Goal: Task Accomplishment & Management: Manage account settings

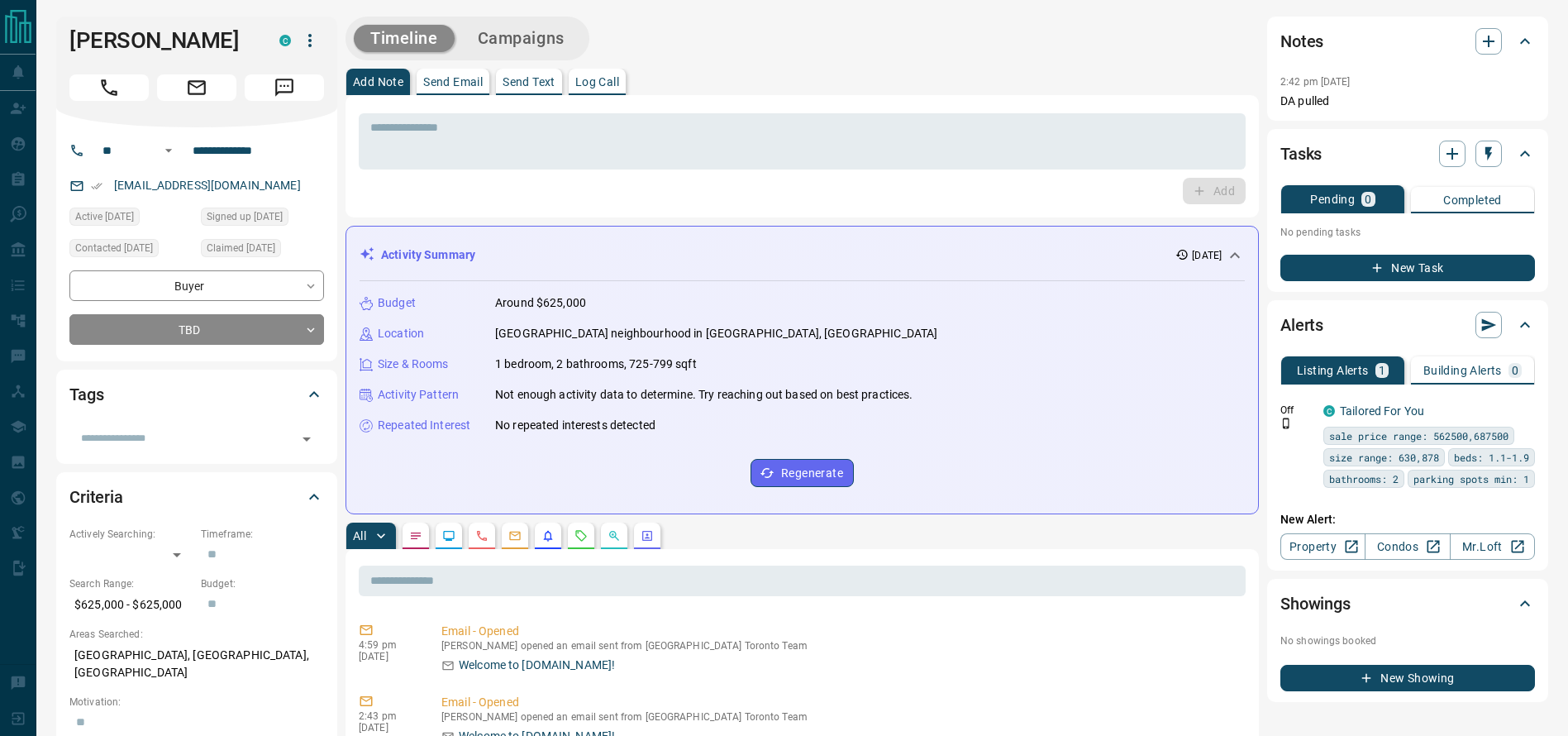
click at [120, 71] on div at bounding box center [197, 84] width 254 height 33
click at [110, 89] on icon "Call" at bounding box center [109, 87] width 21 height 21
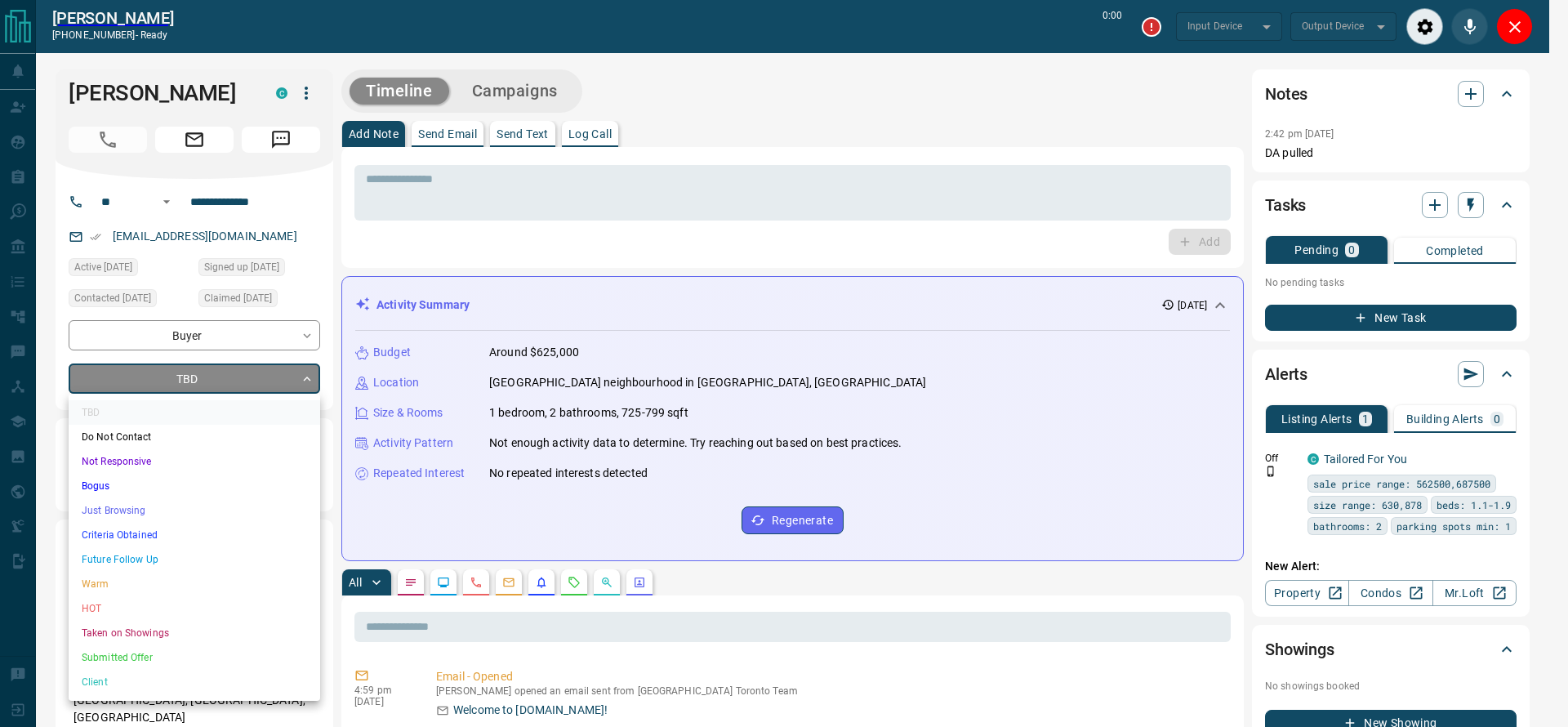
type input "*******"
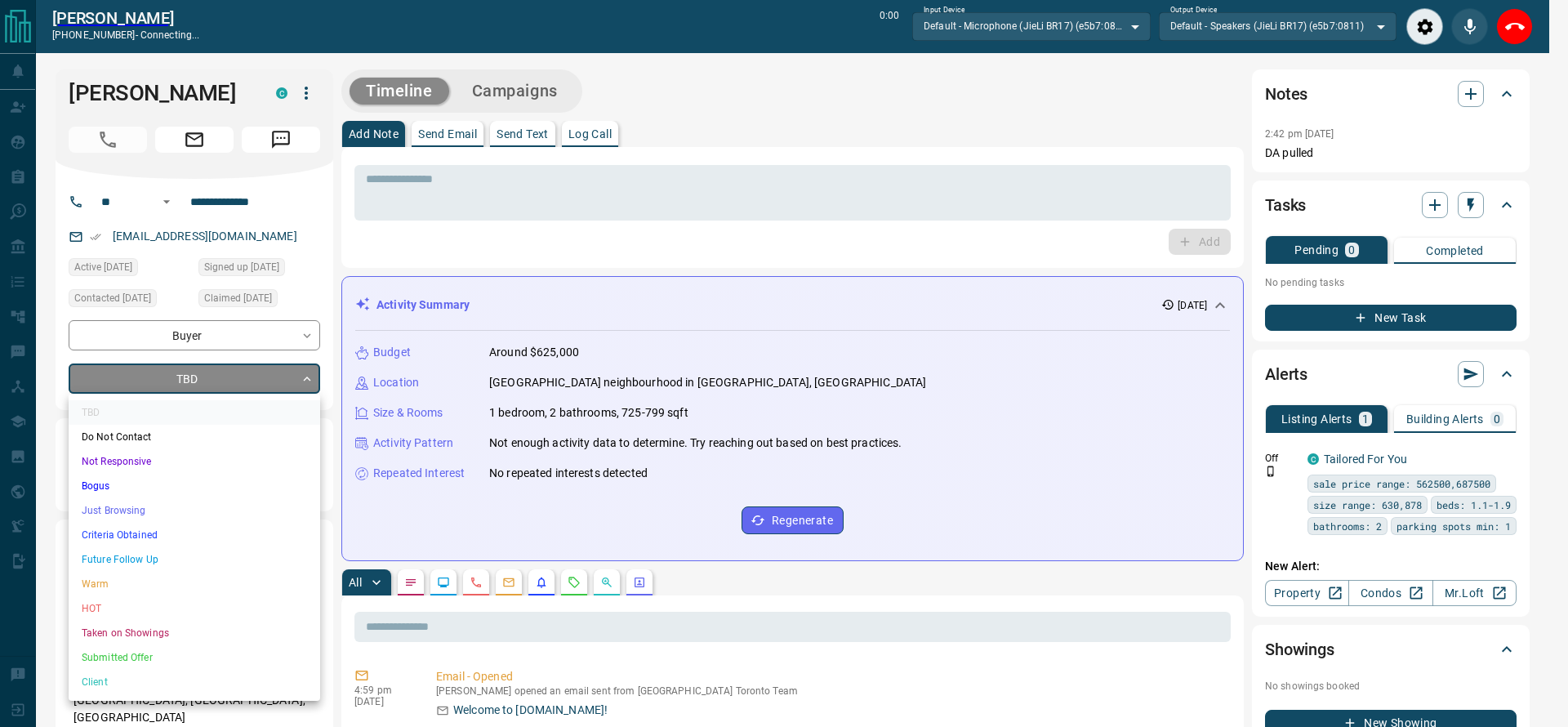
drag, startPoint x: 168, startPoint y: 520, endPoint x: 162, endPoint y: 532, distance: 13.4
click at [162, 530] on ul "TBD Do Not Contact Not Responsive Bogus Just Browsing Criteria Obtained Future …" at bounding box center [194, 546] width 251 height 307
click at [160, 532] on li "Criteria Obtained" at bounding box center [194, 534] width 251 height 25
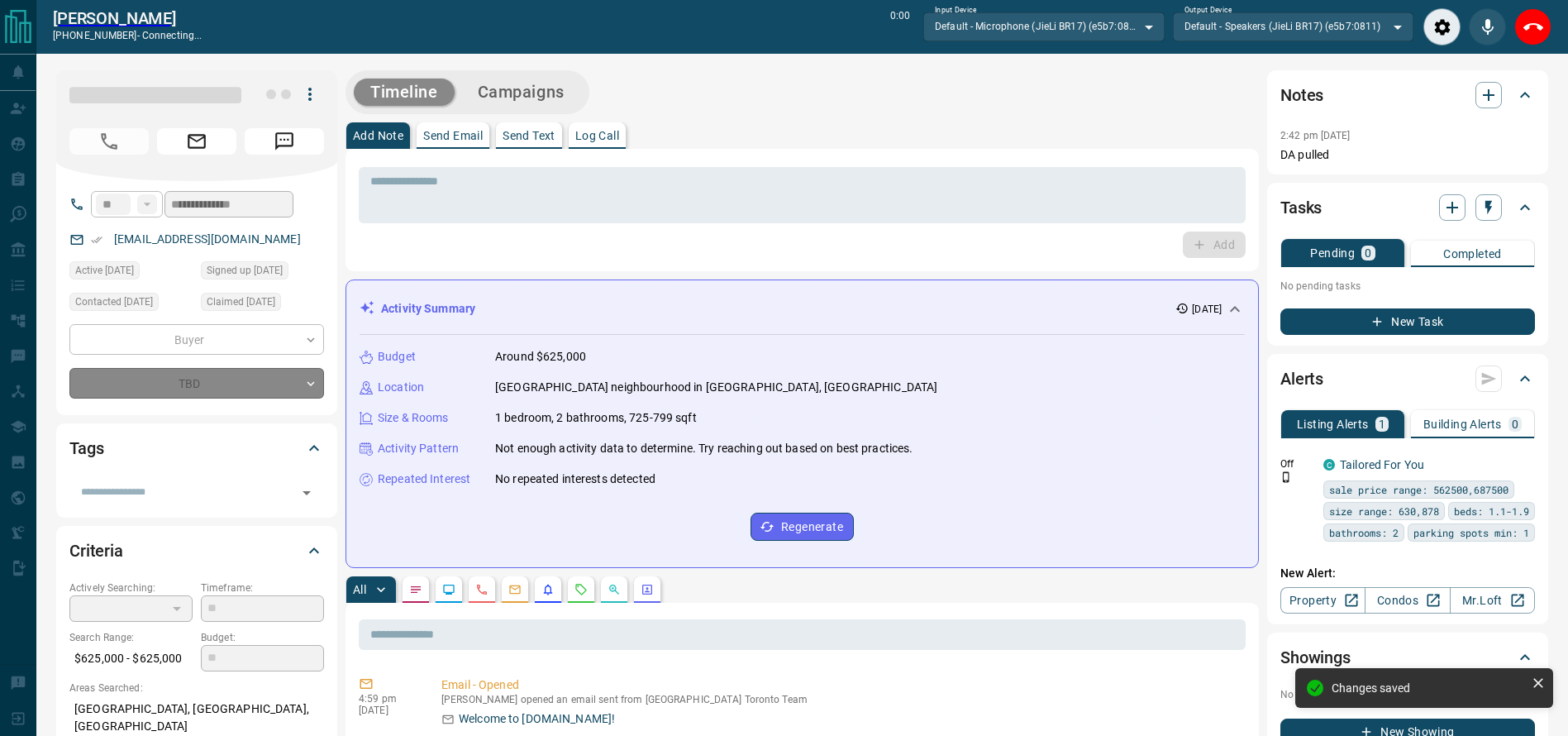
type input "*"
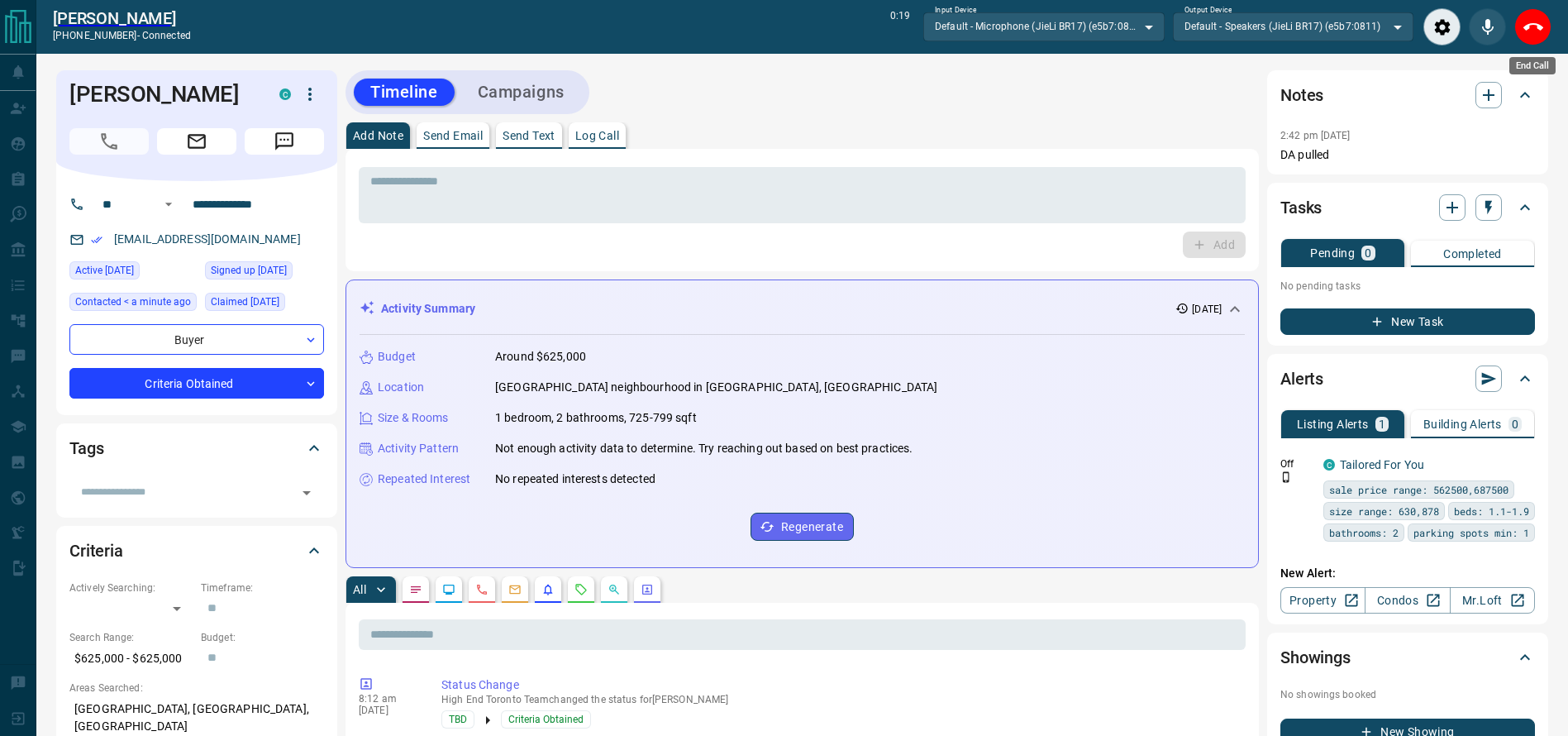
click at [1534, 18] on icon "End Call" at bounding box center [1533, 27] width 19 height 19
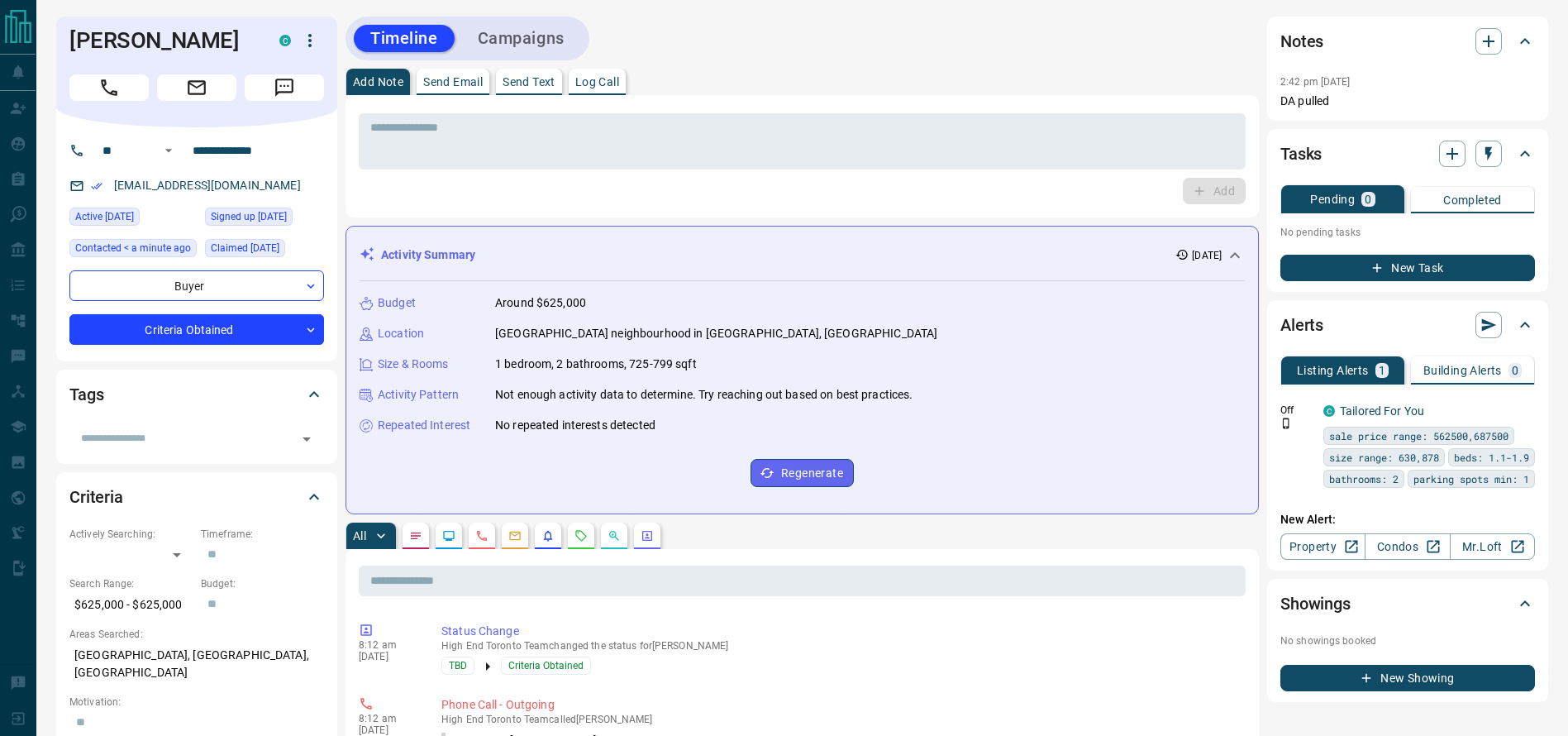
click at [1181, 57] on div "Timeline Campaigns" at bounding box center [802, 38] width 914 height 44
click at [952, 33] on div "Timeline Campaigns" at bounding box center [802, 38] width 914 height 44
click at [717, 139] on textarea at bounding box center [802, 141] width 864 height 42
